Goal: Use online tool/utility: Utilize a website feature to perform a specific function

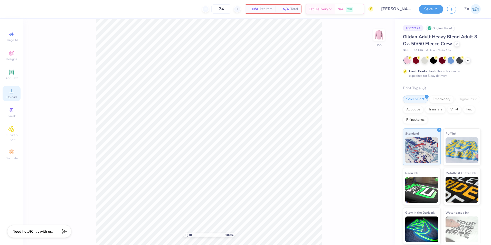
click at [16, 93] on div "Upload" at bounding box center [12, 93] width 18 height 15
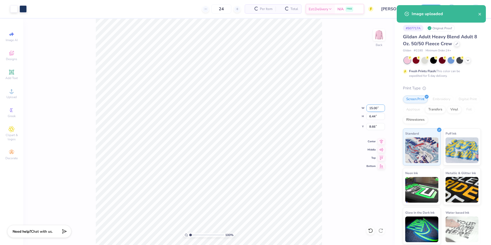
drag, startPoint x: 368, startPoint y: 107, endPoint x: 378, endPoint y: 107, distance: 10.3
click at [378, 107] on input "15.00" at bounding box center [375, 107] width 18 height 7
type input "12.50"
type input "5.36"
type input "9.19"
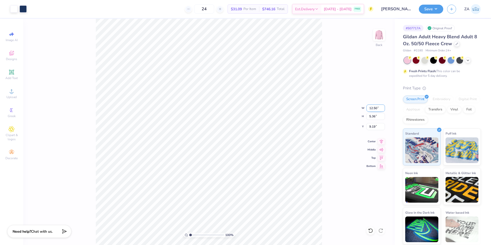
drag, startPoint x: 370, startPoint y: 106, endPoint x: 380, endPoint y: 107, distance: 9.5
click at [380, 107] on input "12.50" at bounding box center [375, 107] width 18 height 7
type input "12.00"
type input "5.15"
drag, startPoint x: 369, startPoint y: 127, endPoint x: 377, endPoint y: 128, distance: 7.7
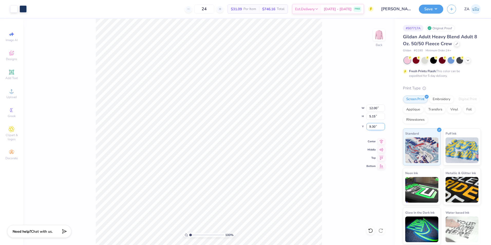
click at [377, 128] on input "9.30" at bounding box center [375, 126] width 18 height 7
type input "3.00"
click at [434, 8] on button "Save" at bounding box center [431, 8] width 24 height 9
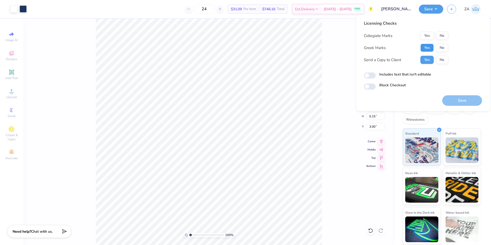
click at [429, 46] on button "Yes" at bounding box center [426, 48] width 13 height 8
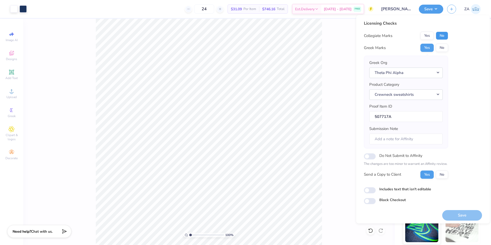
click at [441, 37] on button "No" at bounding box center [441, 36] width 12 height 8
click at [449, 217] on button "Save" at bounding box center [462, 215] width 40 height 11
